Goal: Task Accomplishment & Management: Manage account settings

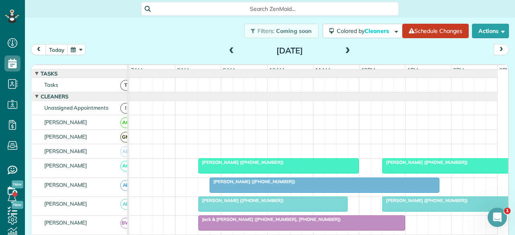
click at [229, 54] on span at bounding box center [231, 50] width 9 height 7
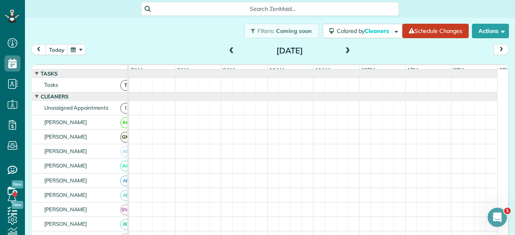
click at [229, 54] on span at bounding box center [231, 50] width 9 height 7
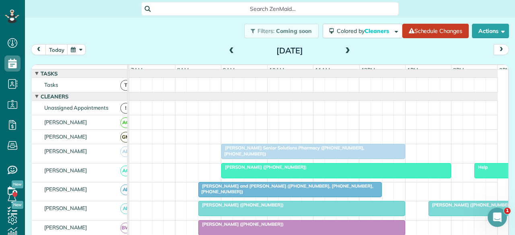
click at [242, 155] on span "[PERSON_NAME] Senior Solutions Pharmacy ([PHONE_NUMBER], [PHONE_NUMBER])" at bounding box center [292, 150] width 143 height 11
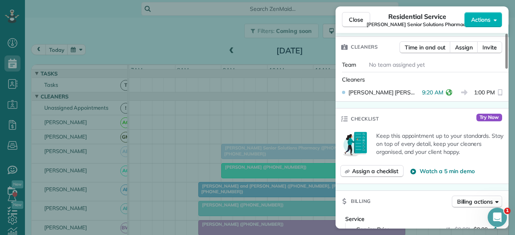
scroll to position [241, 0]
click at [351, 19] on span "Close" at bounding box center [356, 20] width 14 height 8
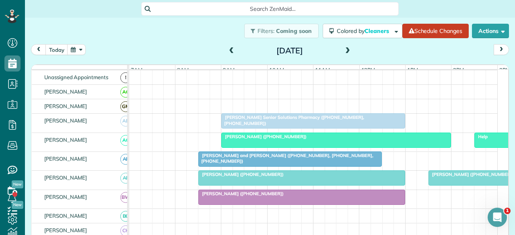
scroll to position [40, 0]
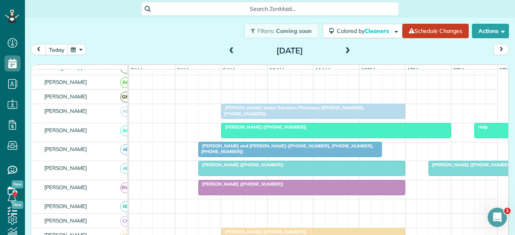
click at [275, 130] on span "[PERSON_NAME] ([PHONE_NUMBER])" at bounding box center [264, 127] width 86 height 6
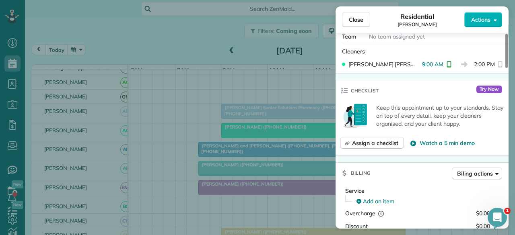
scroll to position [241, 0]
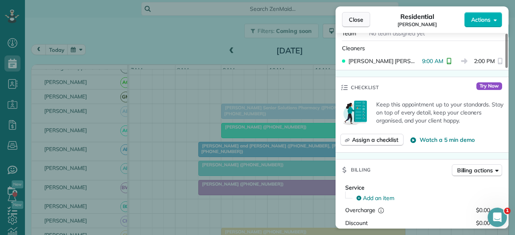
click at [357, 21] on span "Close" at bounding box center [356, 20] width 14 height 8
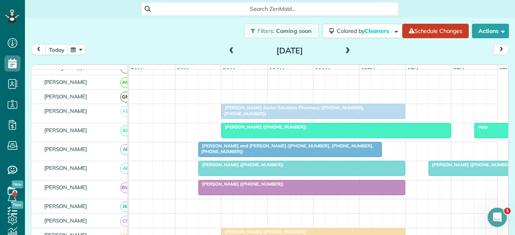
click at [229, 153] on span "[PERSON_NAME] and [PERSON_NAME] ([PHONE_NUMBER], [PHONE_NUMBER], [PHONE_NUMBER])" at bounding box center [285, 148] width 175 height 11
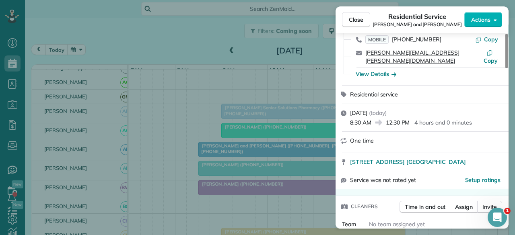
scroll to position [161, 0]
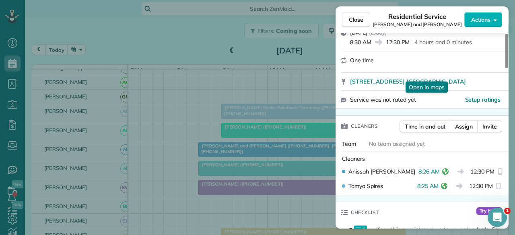
drag, startPoint x: 356, startPoint y: 17, endPoint x: 289, endPoint y: 120, distance: 122.8
click at [356, 17] on span "Close" at bounding box center [356, 20] width 14 height 8
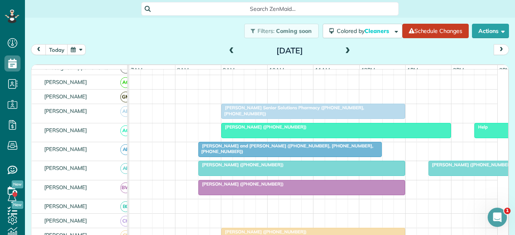
click at [254, 174] on div at bounding box center [302, 168] width 206 height 14
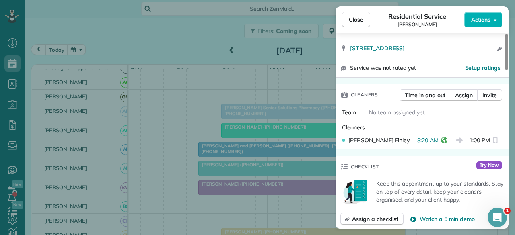
scroll to position [161, 0]
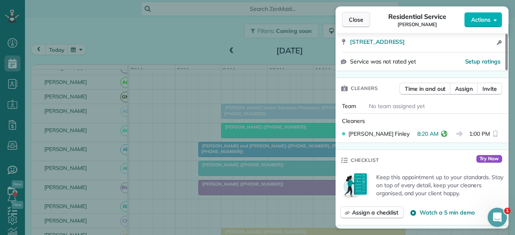
click at [357, 20] on span "Close" at bounding box center [356, 20] width 14 height 8
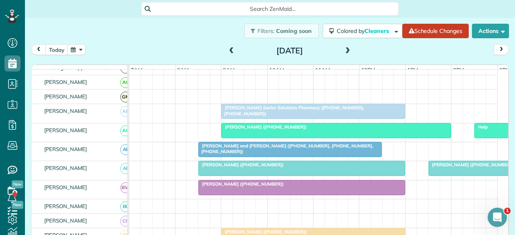
click at [334, 192] on div at bounding box center [302, 188] width 206 height 14
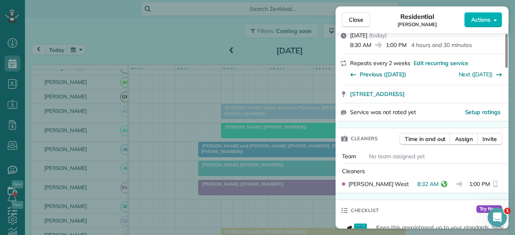
scroll to position [121, 0]
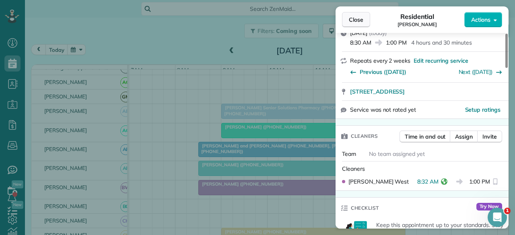
click at [362, 19] on span "Close" at bounding box center [356, 20] width 14 height 8
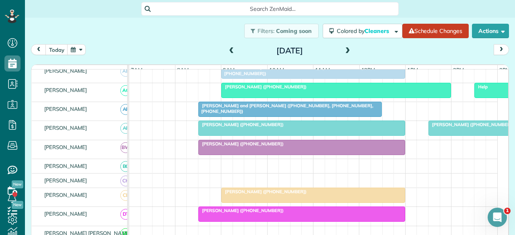
scroll to position [121, 0]
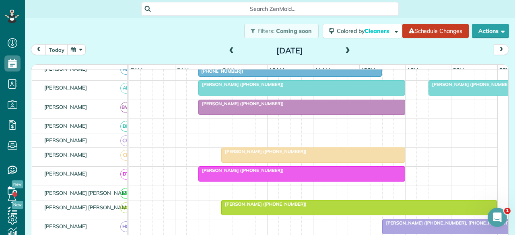
click at [245, 160] on div at bounding box center [313, 155] width 183 height 14
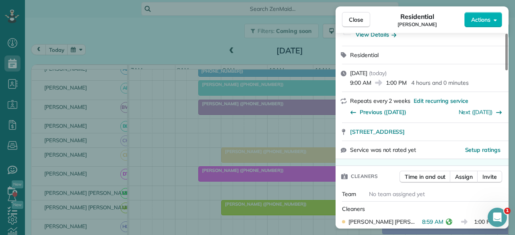
scroll to position [161, 0]
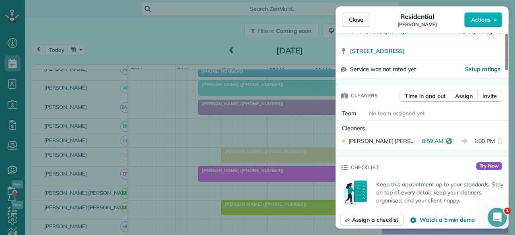
click at [359, 19] on span "Close" at bounding box center [356, 20] width 14 height 8
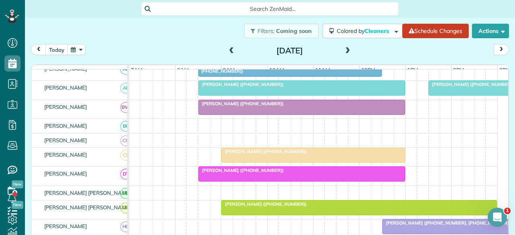
click at [232, 178] on div at bounding box center [302, 174] width 206 height 14
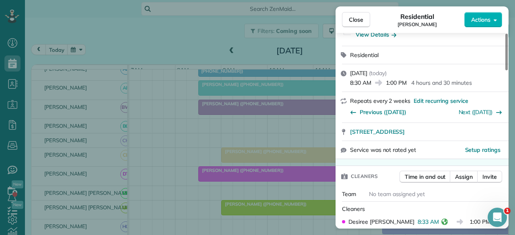
scroll to position [121, 0]
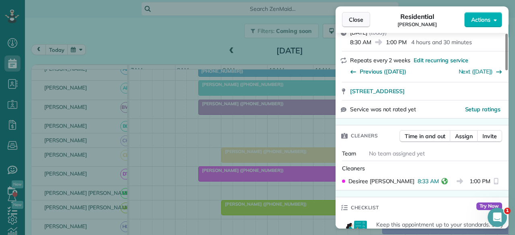
click at [358, 16] on span "Close" at bounding box center [356, 20] width 14 height 8
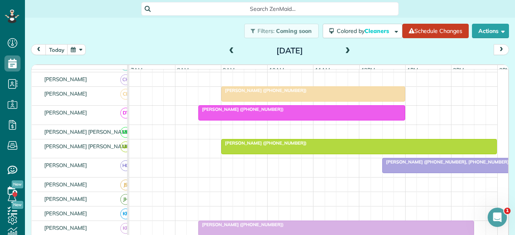
scroll to position [201, 0]
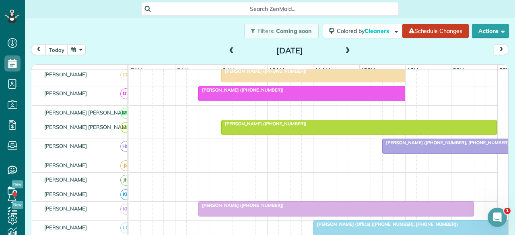
click at [240, 130] on div at bounding box center [359, 127] width 275 height 14
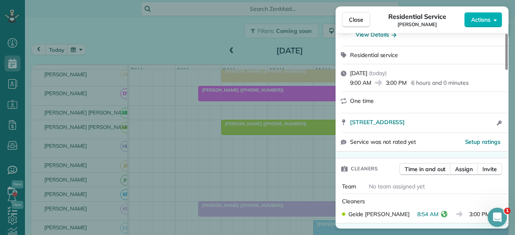
scroll to position [121, 0]
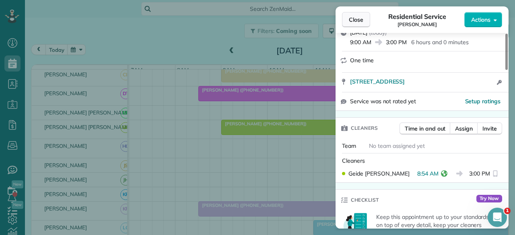
click at [357, 18] on span "Close" at bounding box center [356, 20] width 14 height 8
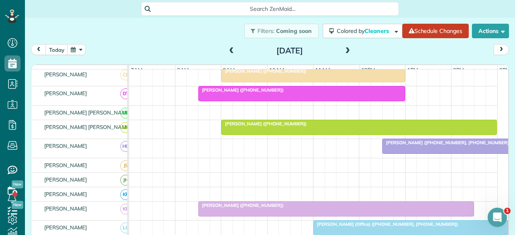
click at [215, 213] on div at bounding box center [336, 209] width 275 height 14
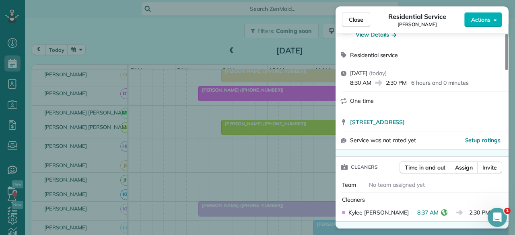
scroll to position [121, 0]
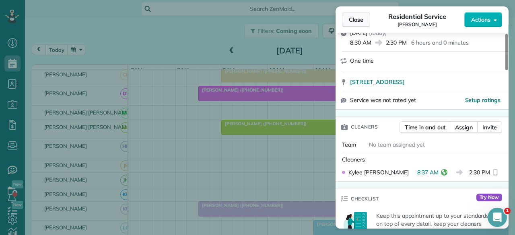
click at [357, 21] on span "Close" at bounding box center [356, 20] width 14 height 8
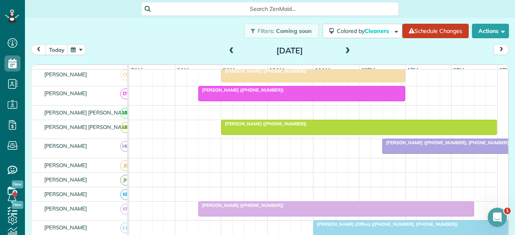
click at [239, 215] on div at bounding box center [336, 209] width 275 height 14
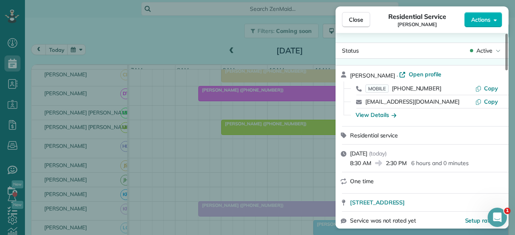
scroll to position [121, 0]
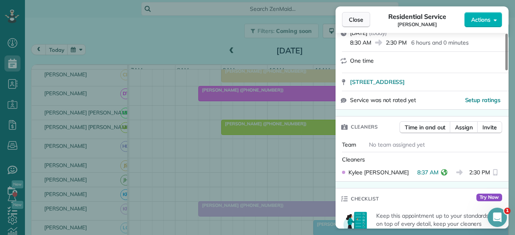
click at [355, 20] on span "Close" at bounding box center [356, 20] width 14 height 8
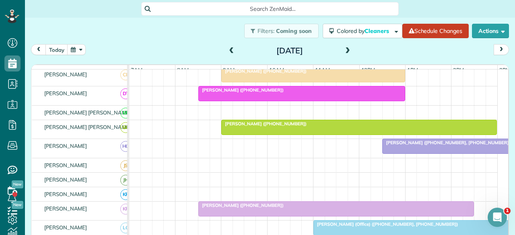
scroll to position [282, 0]
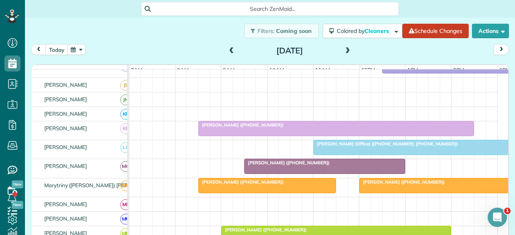
click at [268, 169] on div at bounding box center [325, 166] width 160 height 14
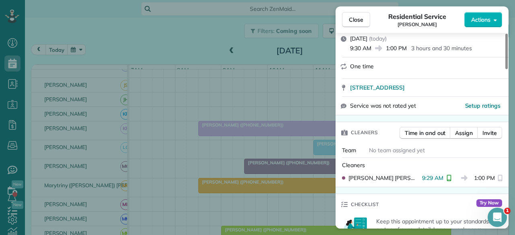
scroll to position [161, 0]
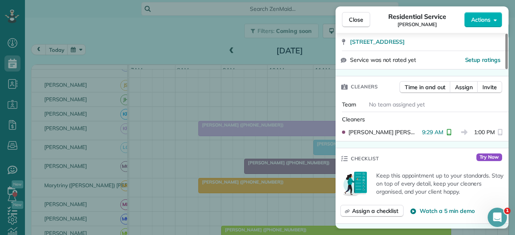
drag, startPoint x: 355, startPoint y: 19, endPoint x: 200, endPoint y: 11, distance: 154.4
click at [355, 19] on span "Close" at bounding box center [356, 20] width 14 height 8
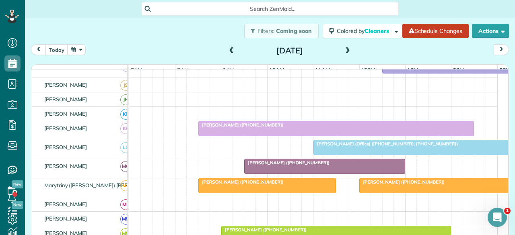
click at [263, 169] on div at bounding box center [325, 166] width 160 height 14
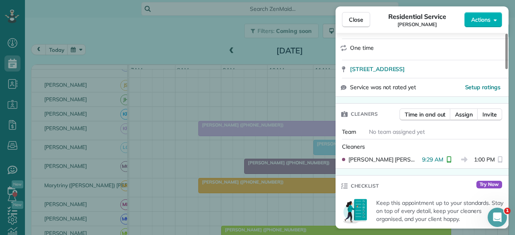
scroll to position [161, 0]
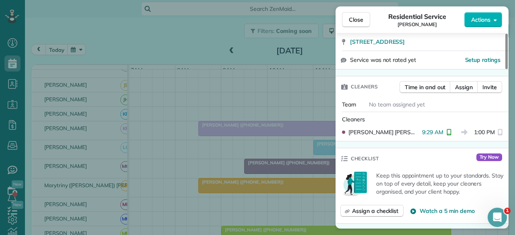
drag, startPoint x: 357, startPoint y: 19, endPoint x: 295, endPoint y: 24, distance: 61.3
click at [357, 19] on span "Close" at bounding box center [356, 20] width 14 height 8
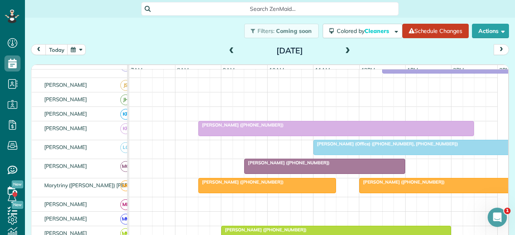
click at [213, 185] on span "[PERSON_NAME] ([PHONE_NUMBER])" at bounding box center [241, 183] width 86 height 6
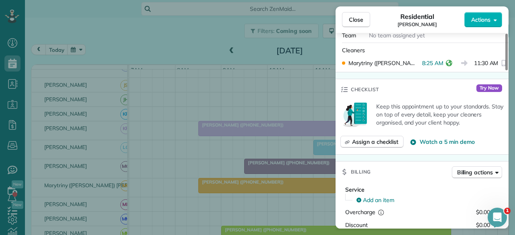
scroll to position [241, 0]
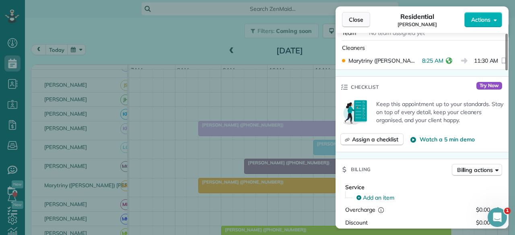
click at [351, 21] on span "Close" at bounding box center [356, 20] width 14 height 8
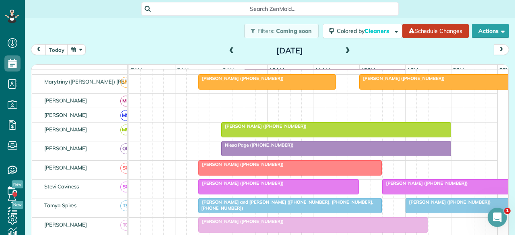
scroll to position [402, 0]
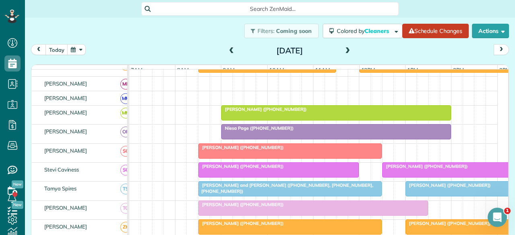
click at [237, 134] on div at bounding box center [336, 132] width 229 height 14
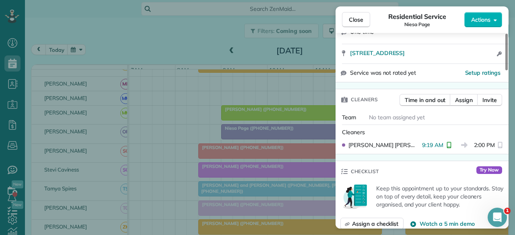
scroll to position [161, 0]
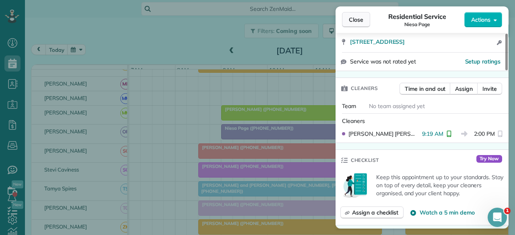
click at [354, 18] on span "Close" at bounding box center [356, 20] width 14 height 8
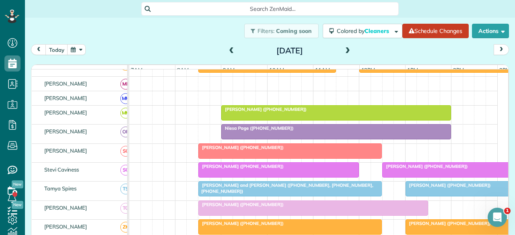
scroll to position [443, 0]
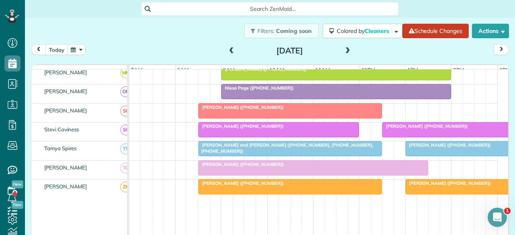
click at [223, 108] on span "[PERSON_NAME] ([PHONE_NUMBER])" at bounding box center [241, 108] width 86 height 6
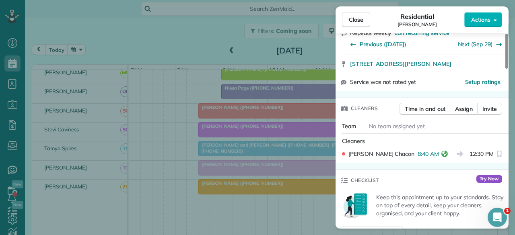
scroll to position [161, 0]
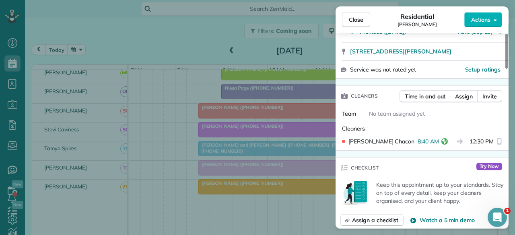
drag, startPoint x: 349, startPoint y: 16, endPoint x: 287, endPoint y: 95, distance: 100.5
click at [349, 16] on span "Close" at bounding box center [356, 20] width 14 height 8
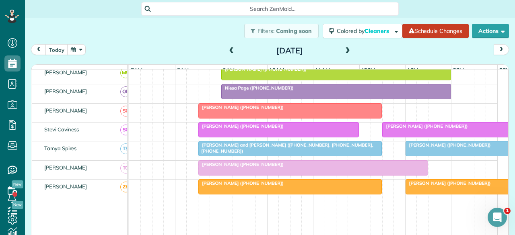
click at [206, 131] on div at bounding box center [279, 130] width 160 height 14
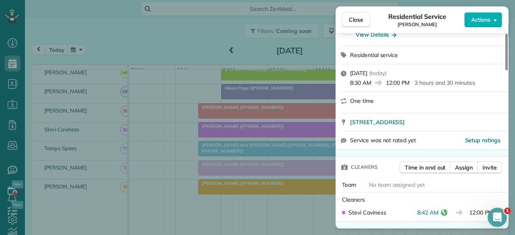
scroll to position [121, 0]
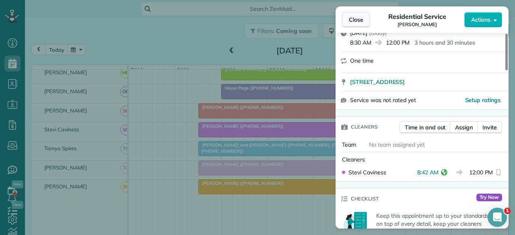
click at [359, 18] on span "Close" at bounding box center [356, 20] width 14 height 8
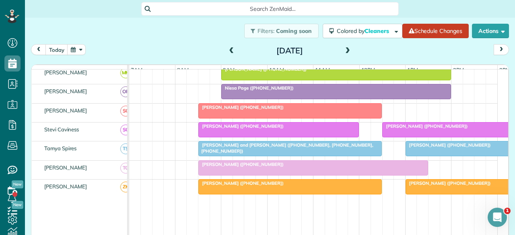
click at [217, 172] on div at bounding box center [313, 168] width 229 height 14
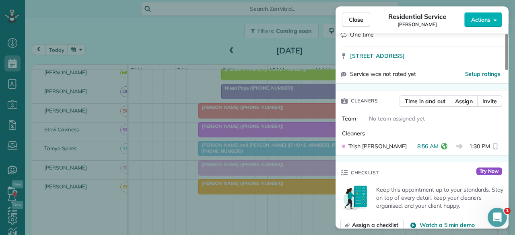
scroll to position [161, 0]
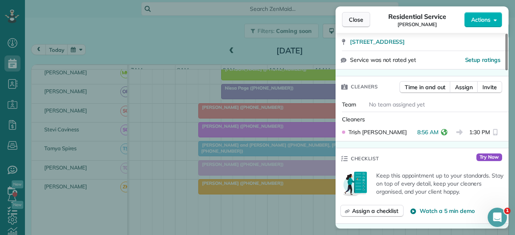
click at [363, 18] on button "Close" at bounding box center [356, 19] width 28 height 15
